Goal: Information Seeking & Learning: Learn about a topic

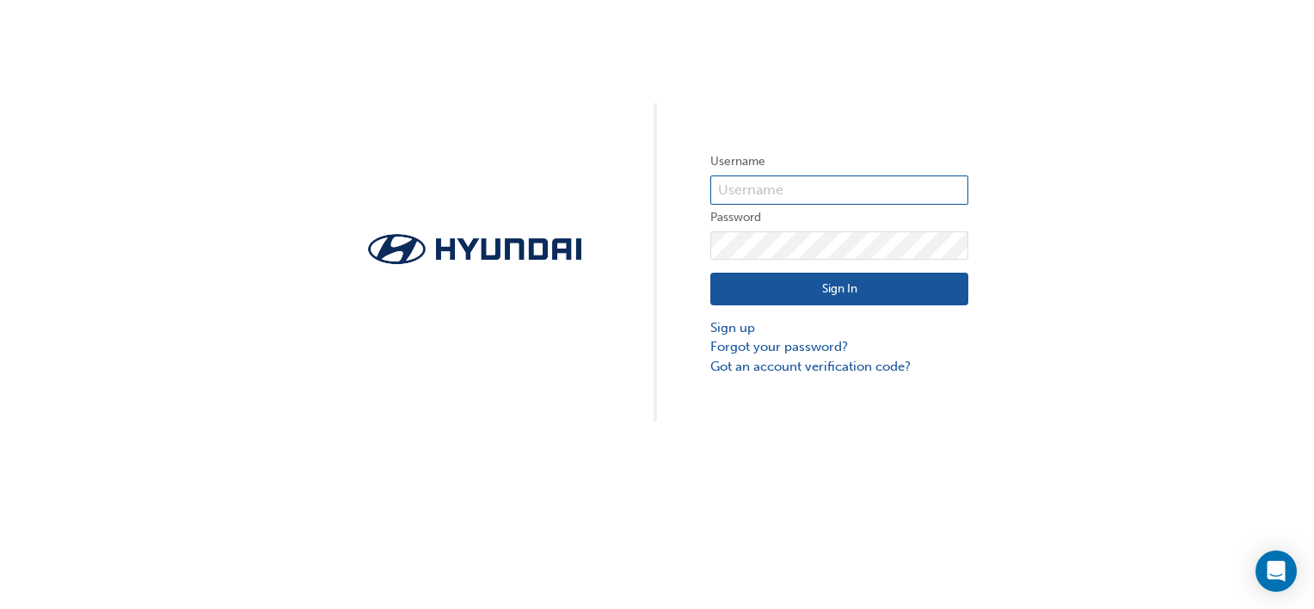
type input "31572"
click at [853, 288] on button "Sign In" at bounding box center [839, 289] width 258 height 33
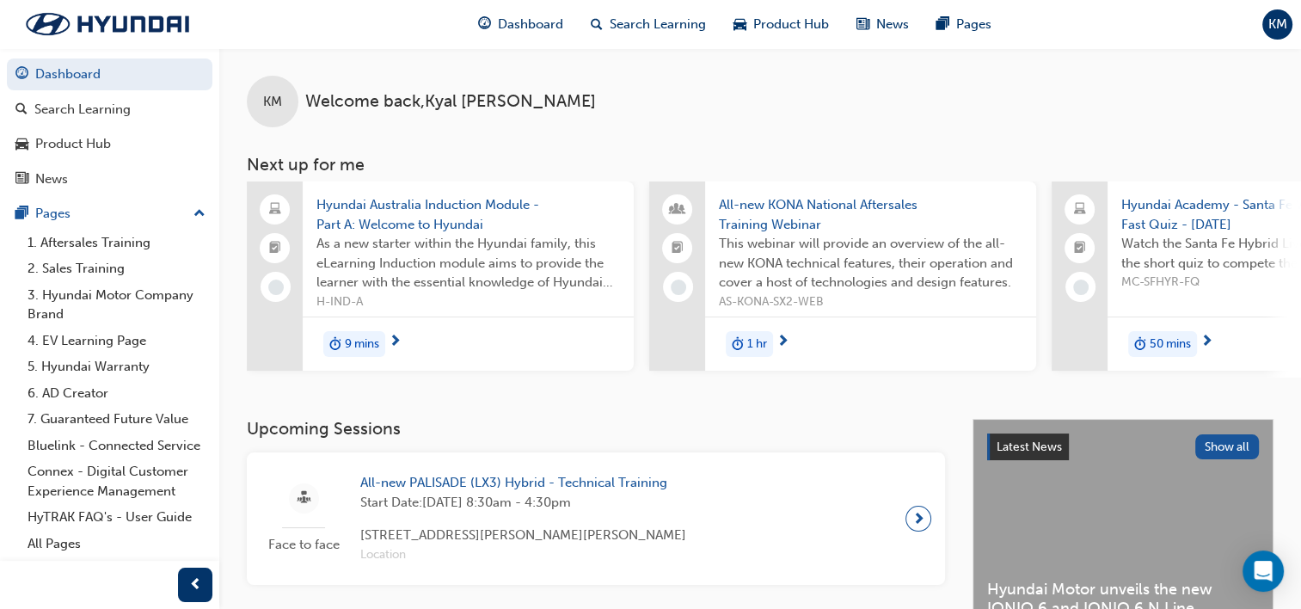
click at [792, 208] on span "All-new KONA National Aftersales Training Webinar" at bounding box center [871, 214] width 304 height 39
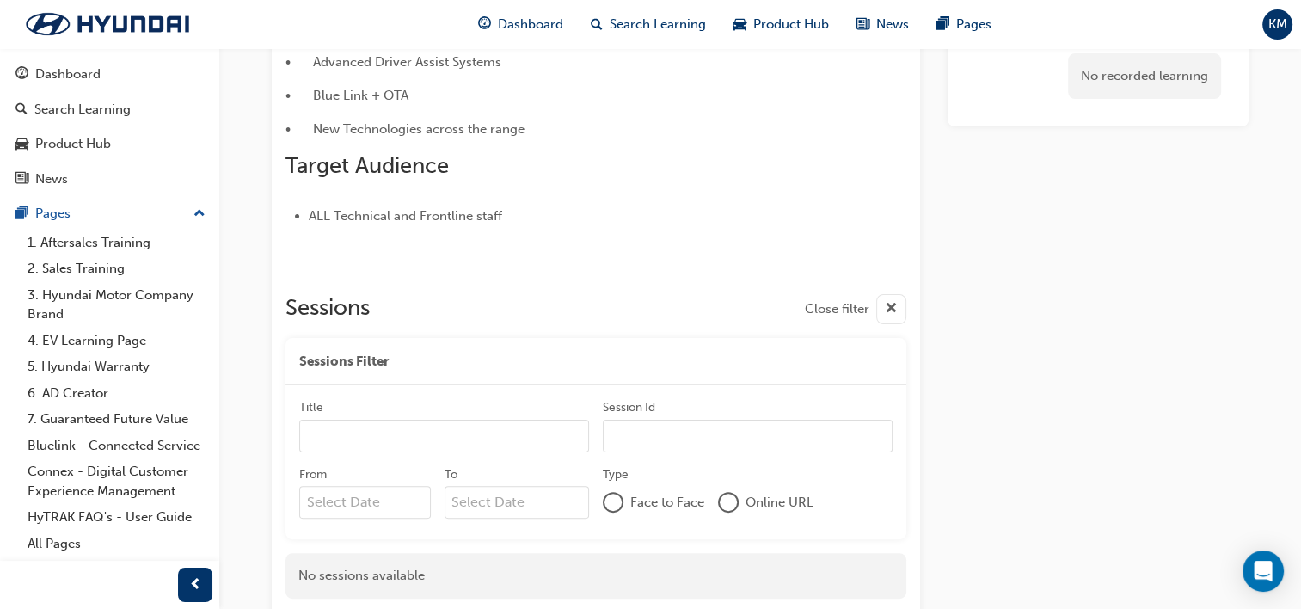
scroll to position [484, 0]
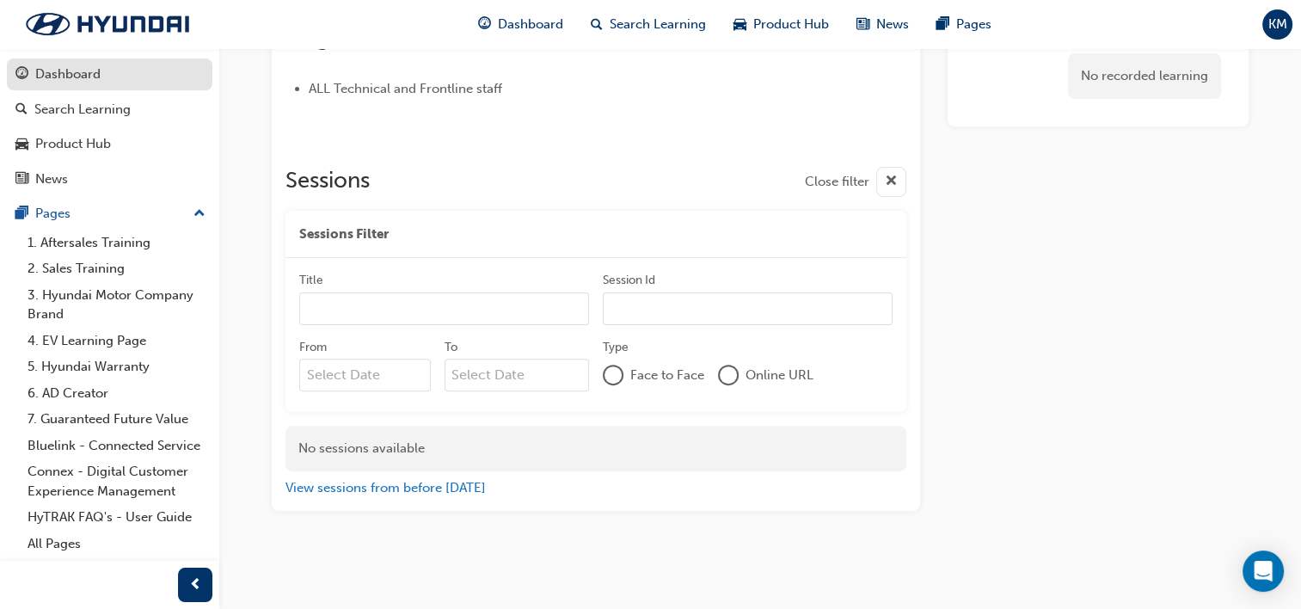
click at [89, 81] on div "Dashboard" at bounding box center [67, 74] width 65 height 20
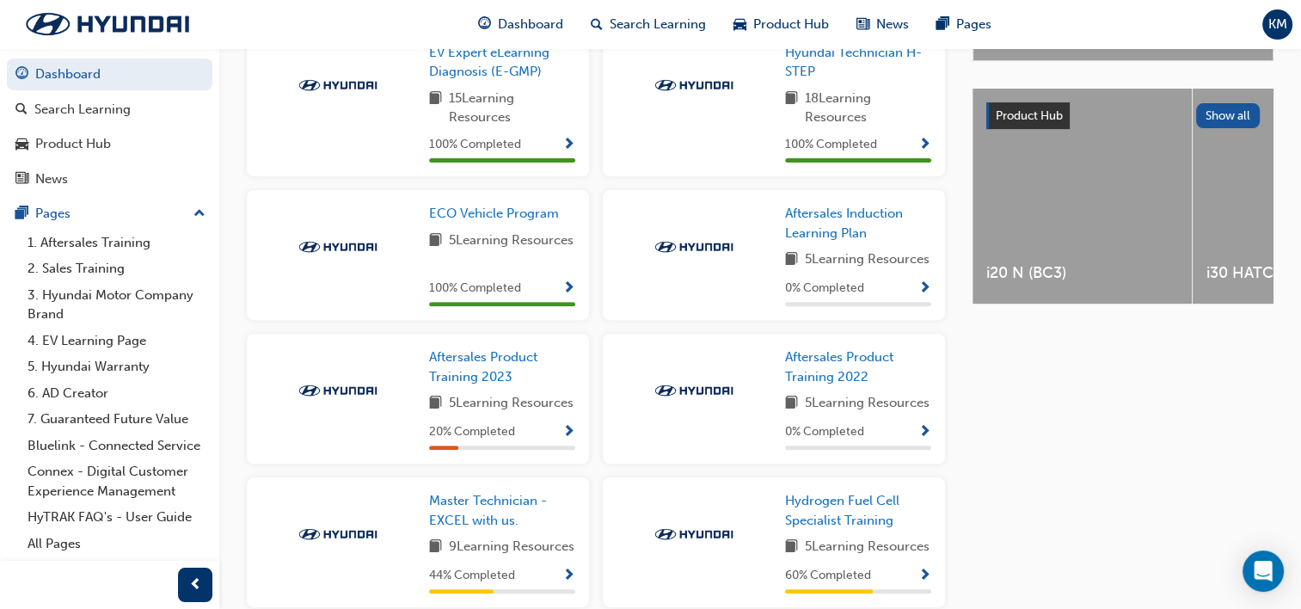
scroll to position [656, 0]
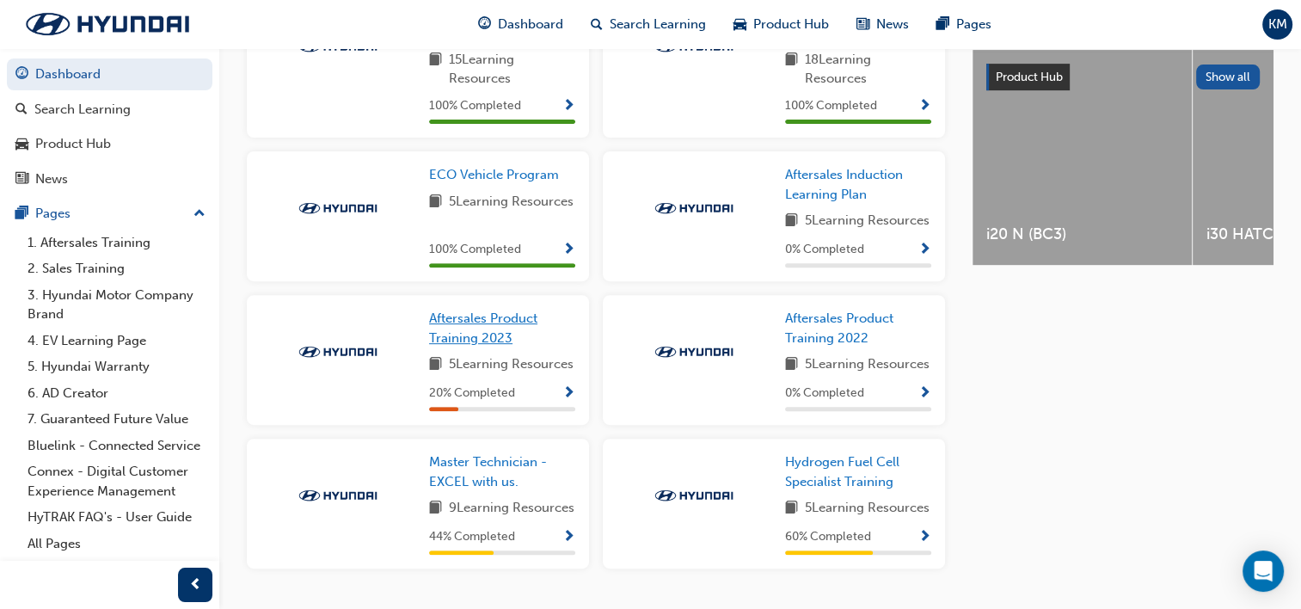
click at [509, 346] on span "Aftersales Product Training 2023" at bounding box center [483, 327] width 108 height 35
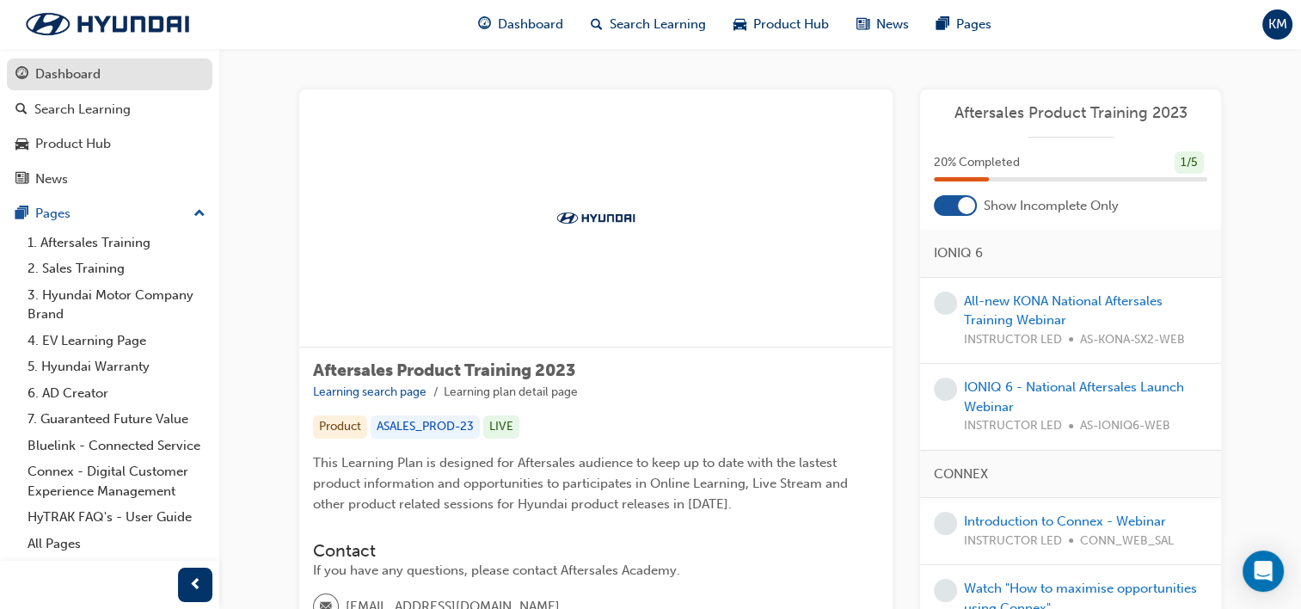
click at [33, 73] on div "Dashboard" at bounding box center [109, 74] width 188 height 21
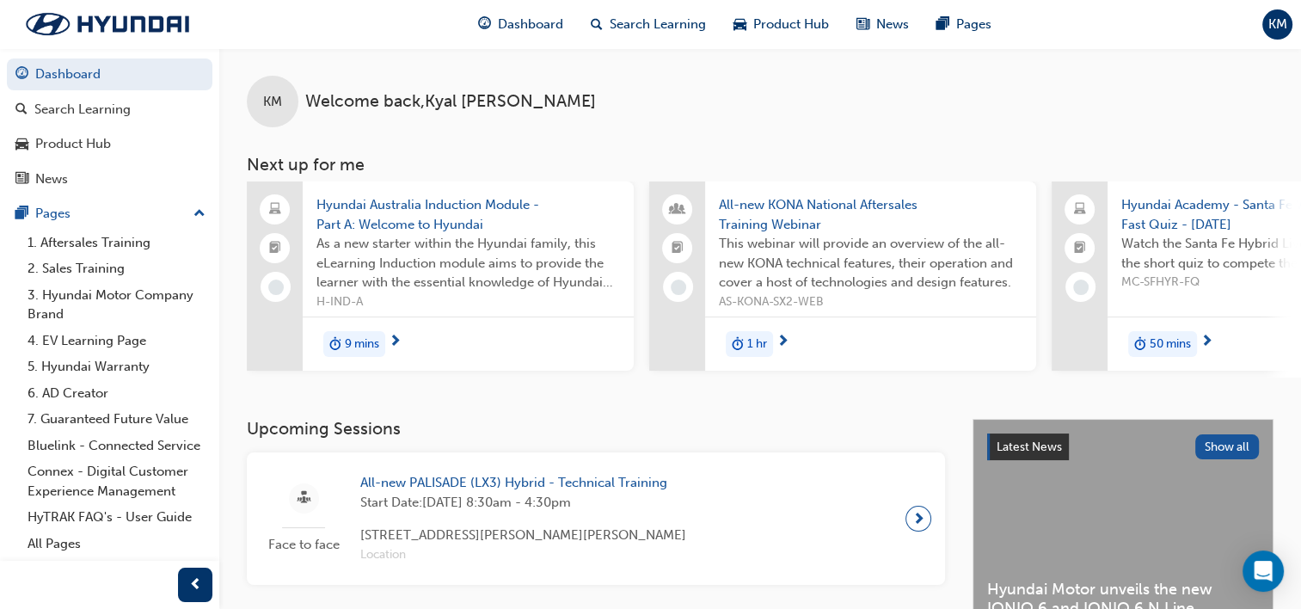
scroll to position [344, 0]
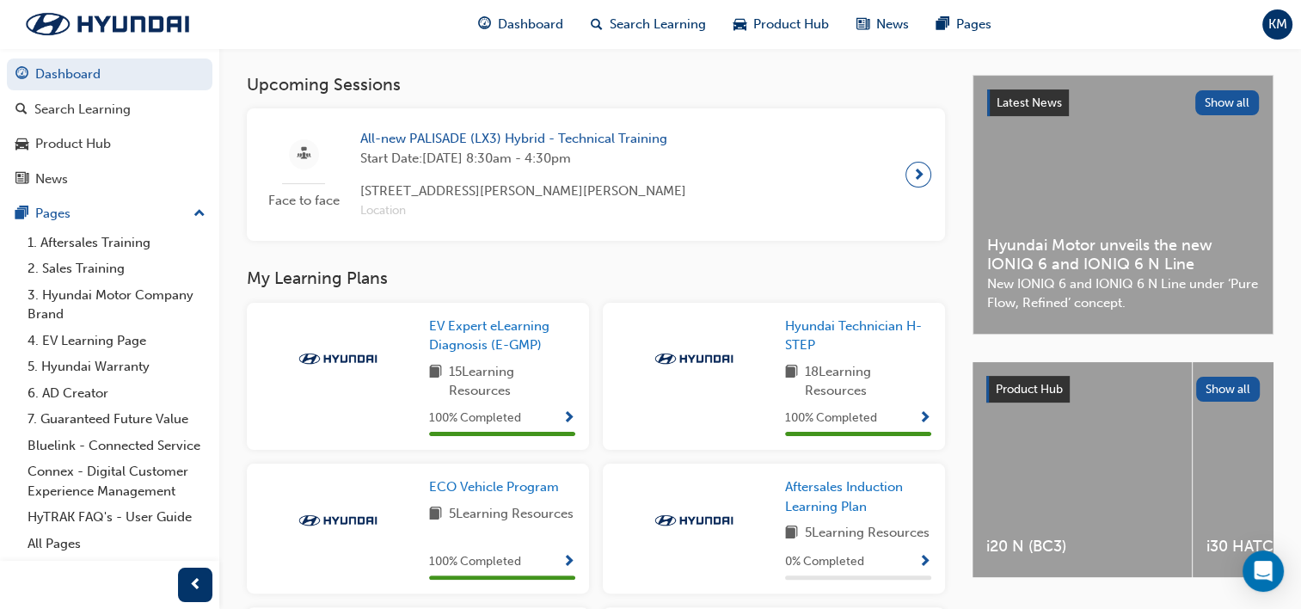
click at [606, 144] on span "All-new PALISADE (LX3) Hybrid - Technical Training" at bounding box center [523, 139] width 326 height 20
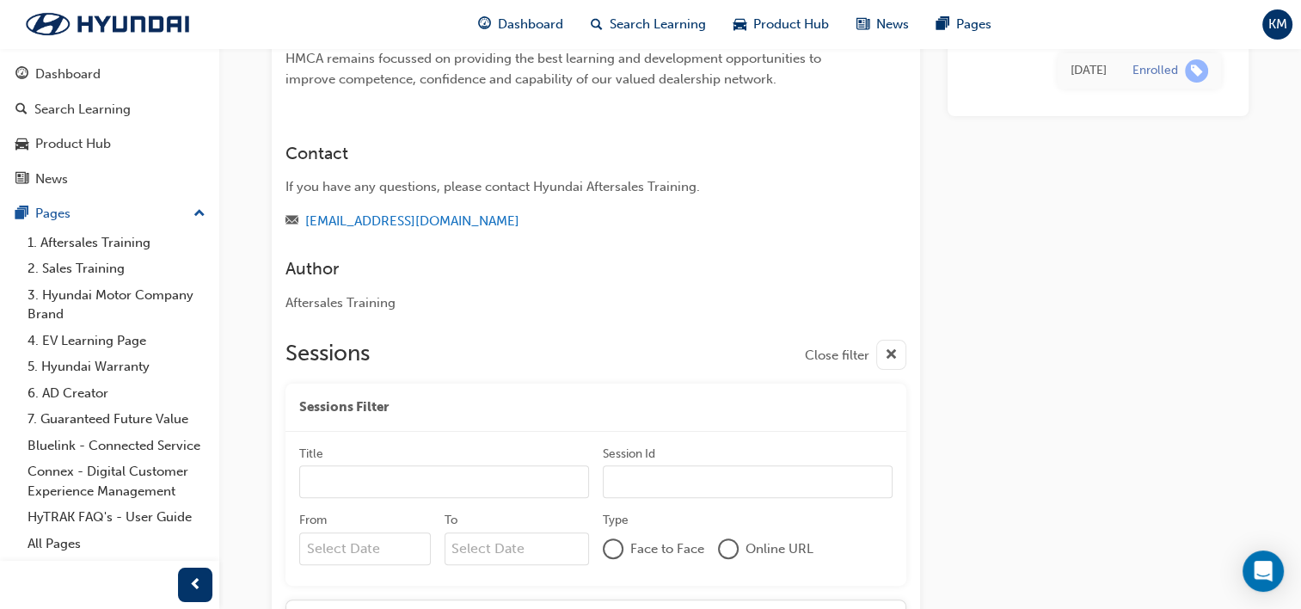
scroll to position [355, 0]
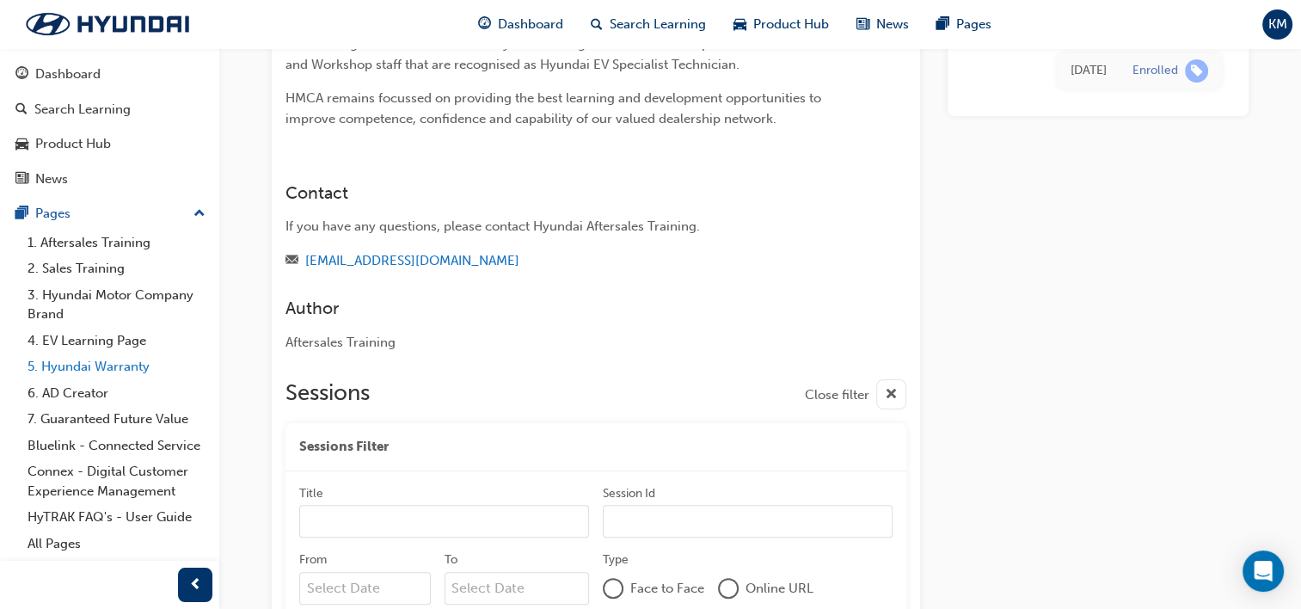
click at [95, 363] on link "5. Hyundai Warranty" at bounding box center [117, 366] width 192 height 27
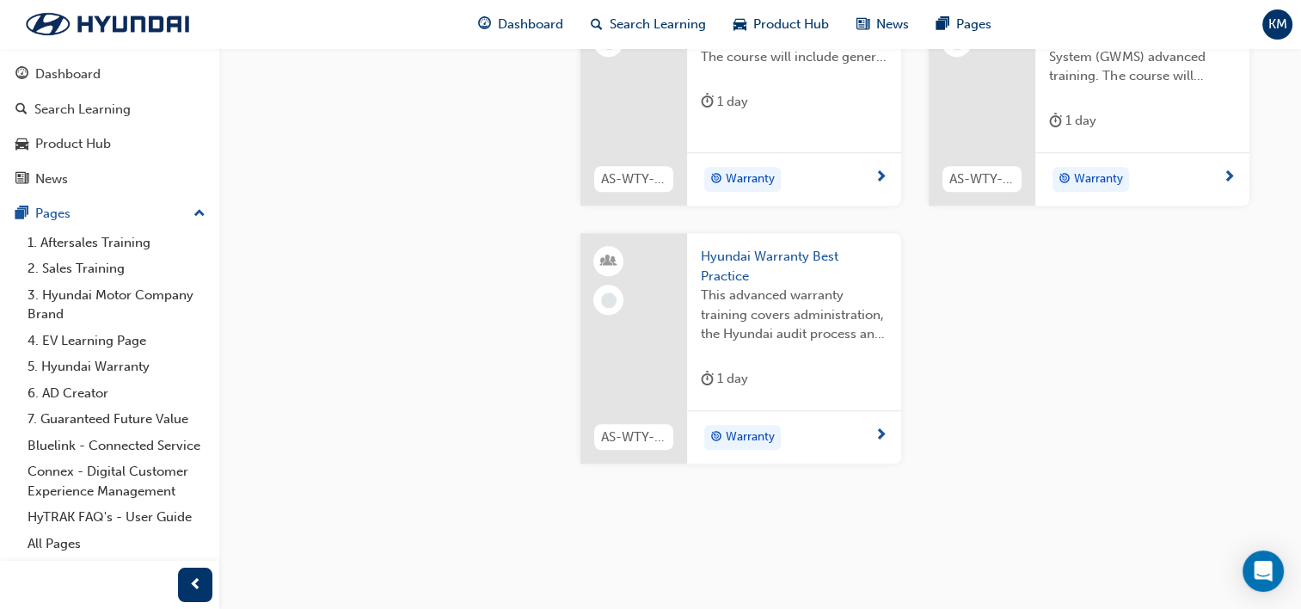
scroll to position [1462, 0]
click at [54, 392] on link "6. AD Creator" at bounding box center [117, 393] width 192 height 27
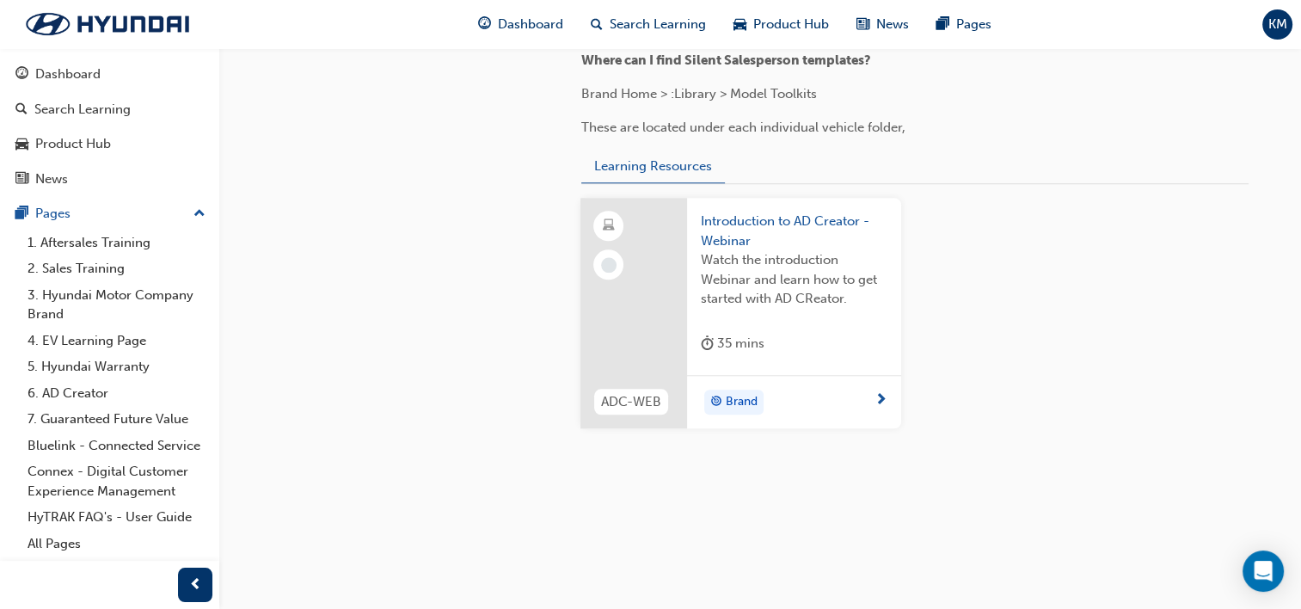
scroll to position [1806, 0]
click at [163, 313] on link "3. Hyundai Motor Company Brand" at bounding box center [117, 305] width 192 height 46
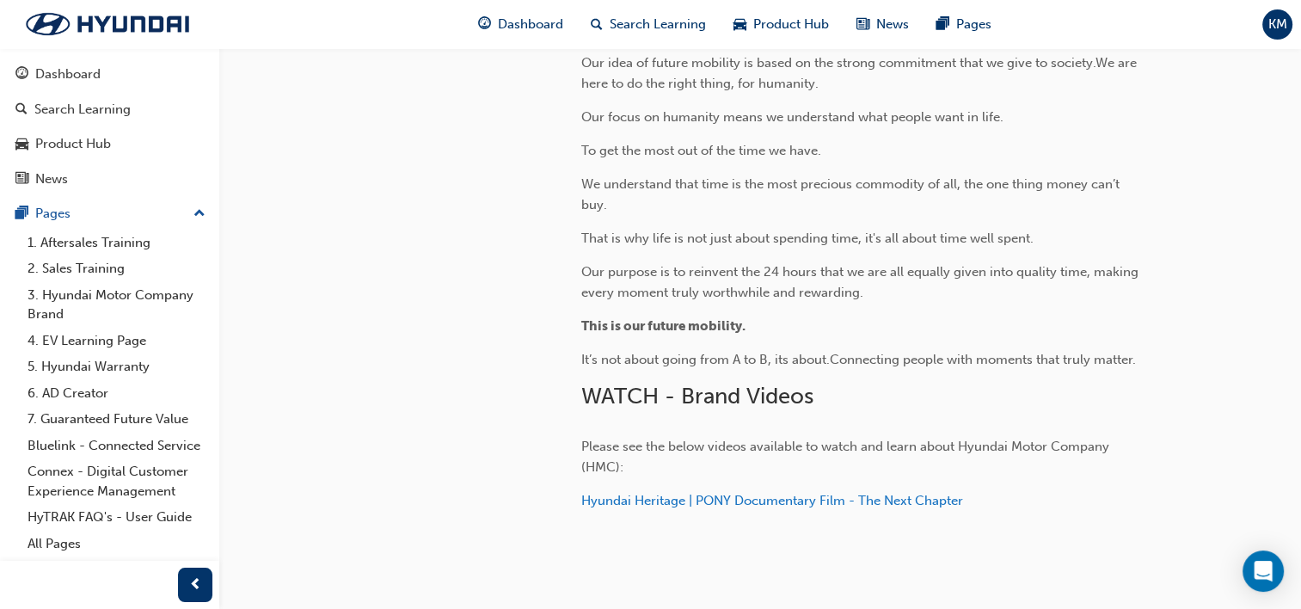
scroll to position [760, 0]
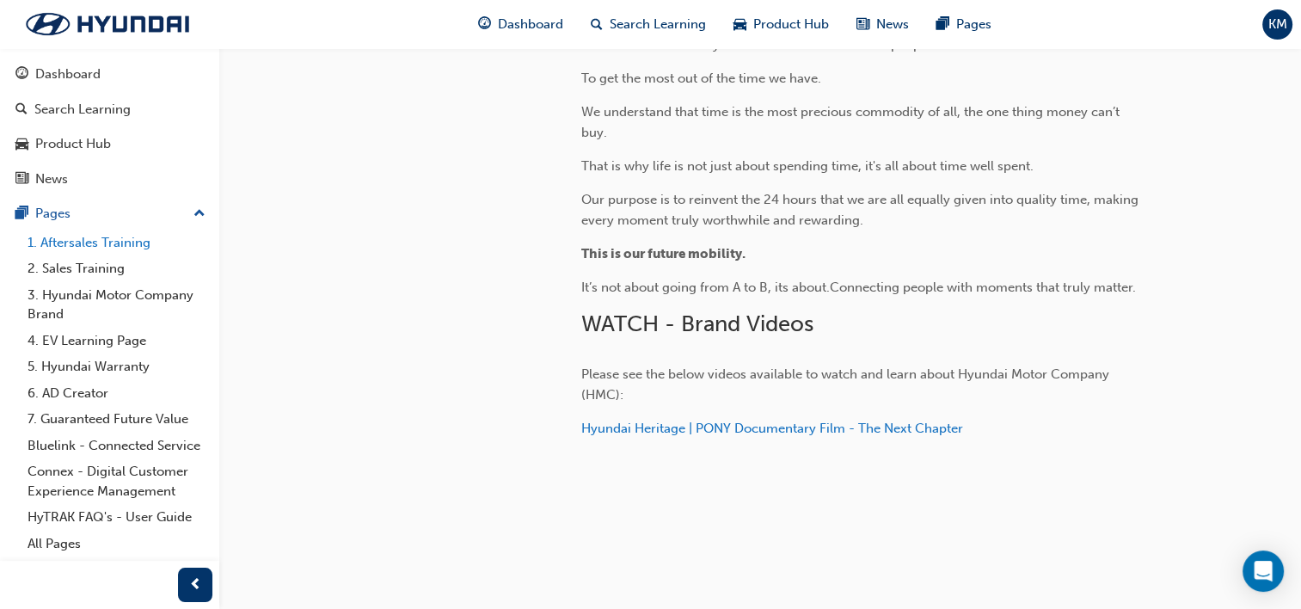
click at [158, 252] on link "1. Aftersales Training" at bounding box center [117, 243] width 192 height 27
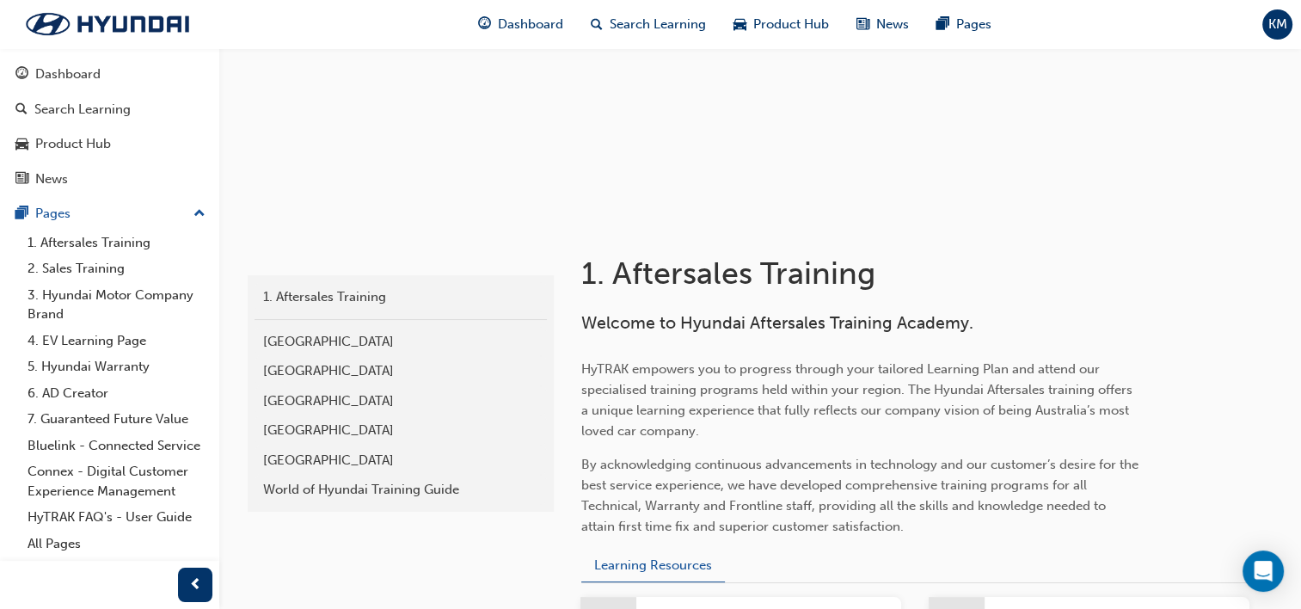
scroll to position [258, 0]
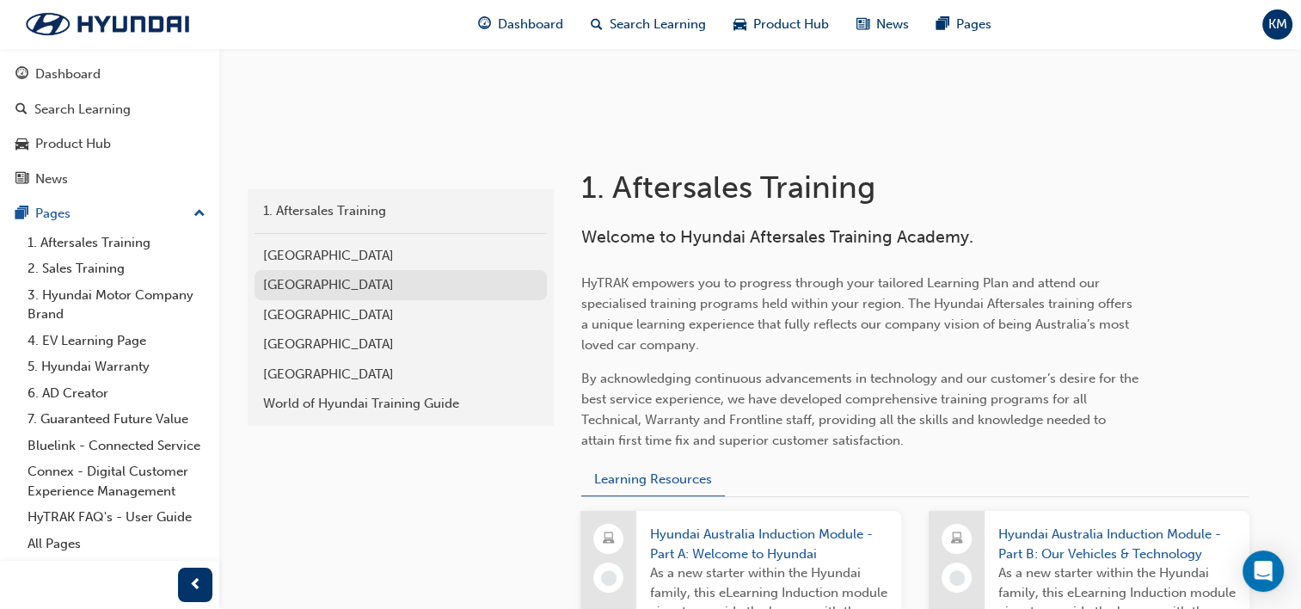
click at [382, 289] on div "[GEOGRAPHIC_DATA]" at bounding box center [400, 285] width 275 height 20
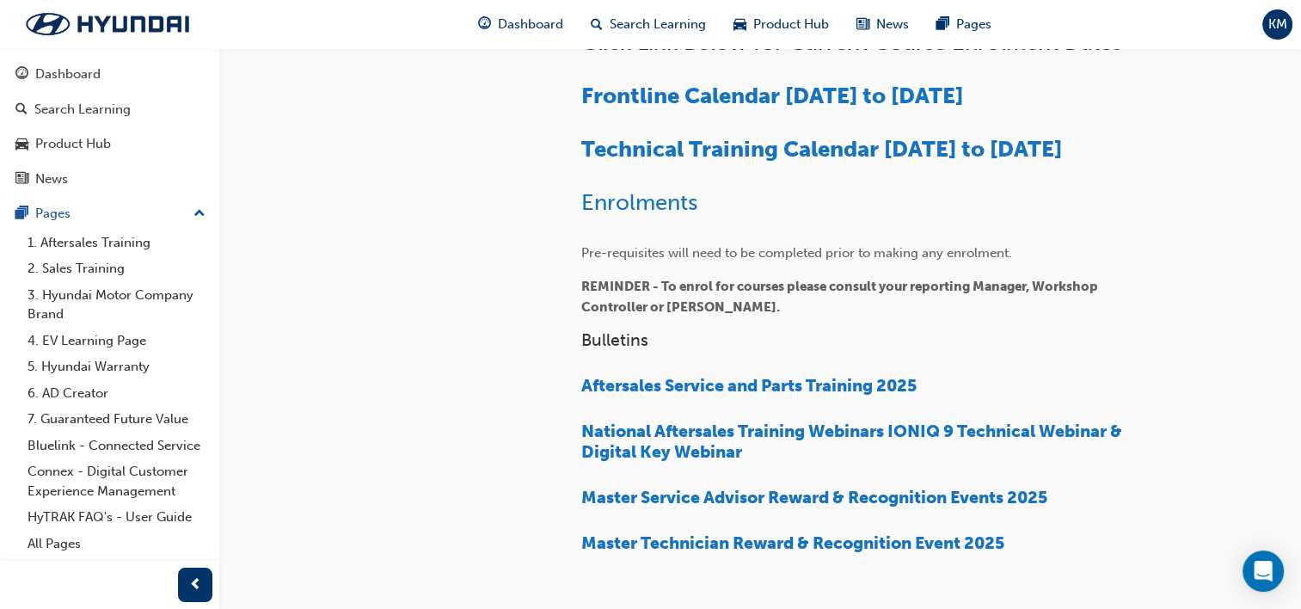
scroll to position [516, 0]
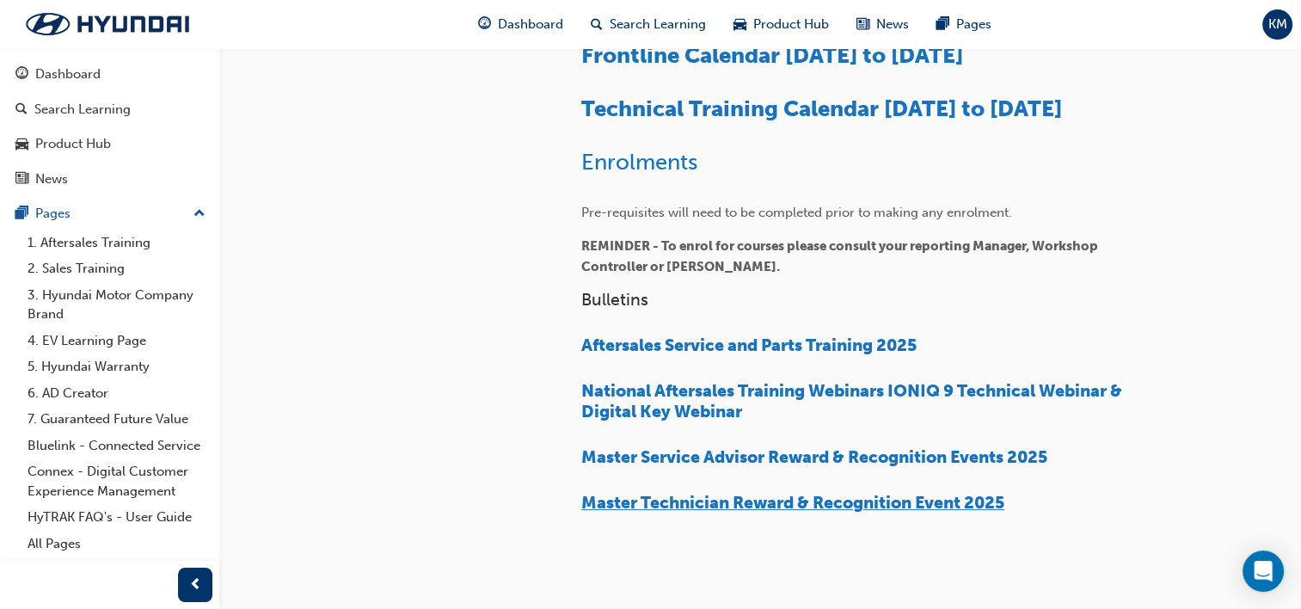
click at [602, 512] on span "Master Technician Reward & Recognition Event 2025" at bounding box center [792, 503] width 423 height 20
